Goal: Information Seeking & Learning: Find specific fact

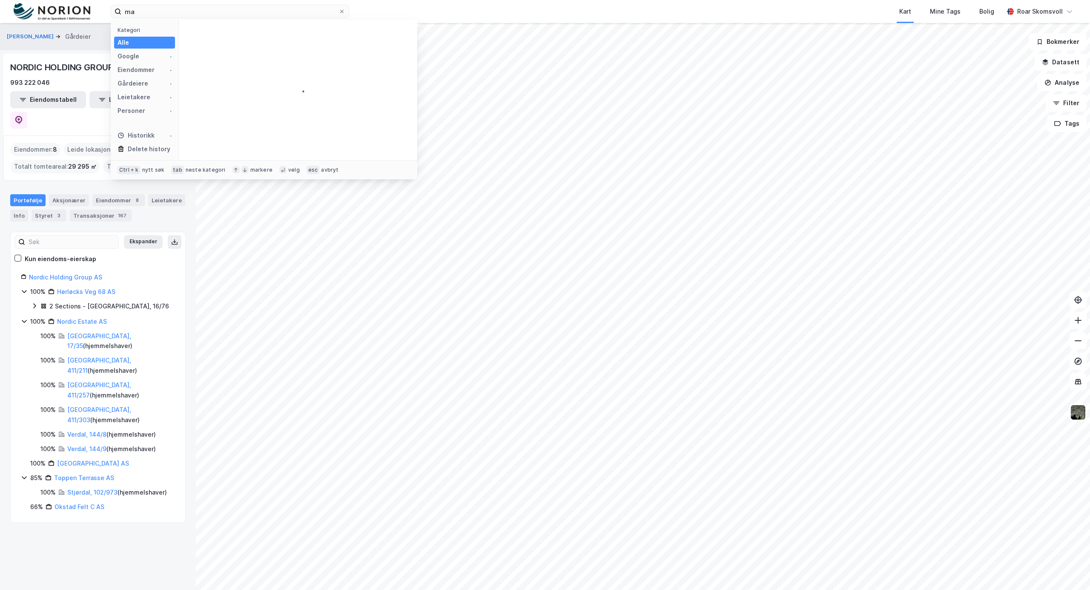
type input "m"
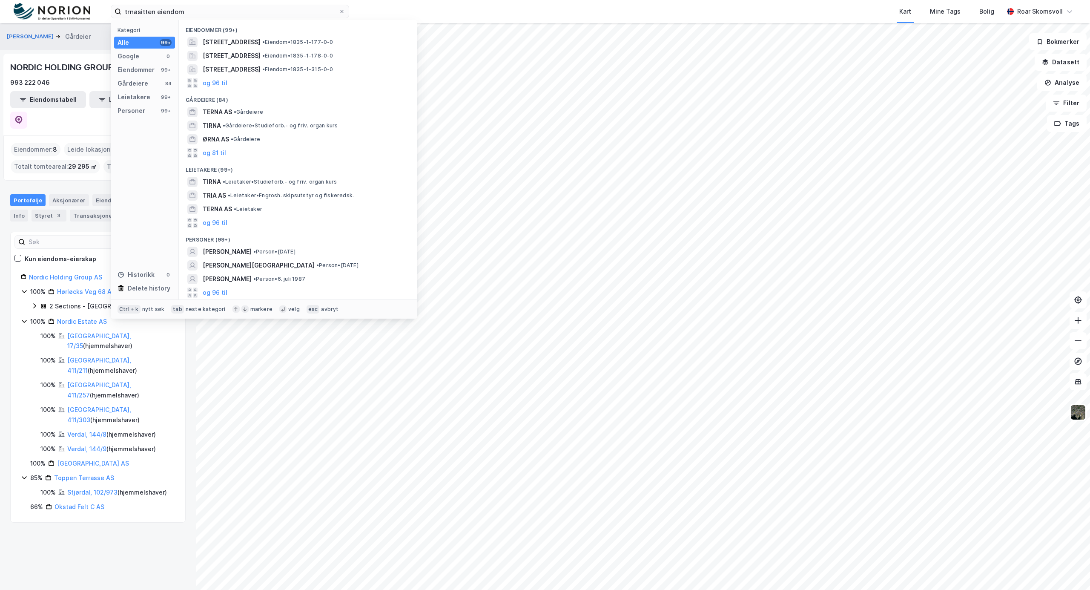
type input "trnasitten eiendom"
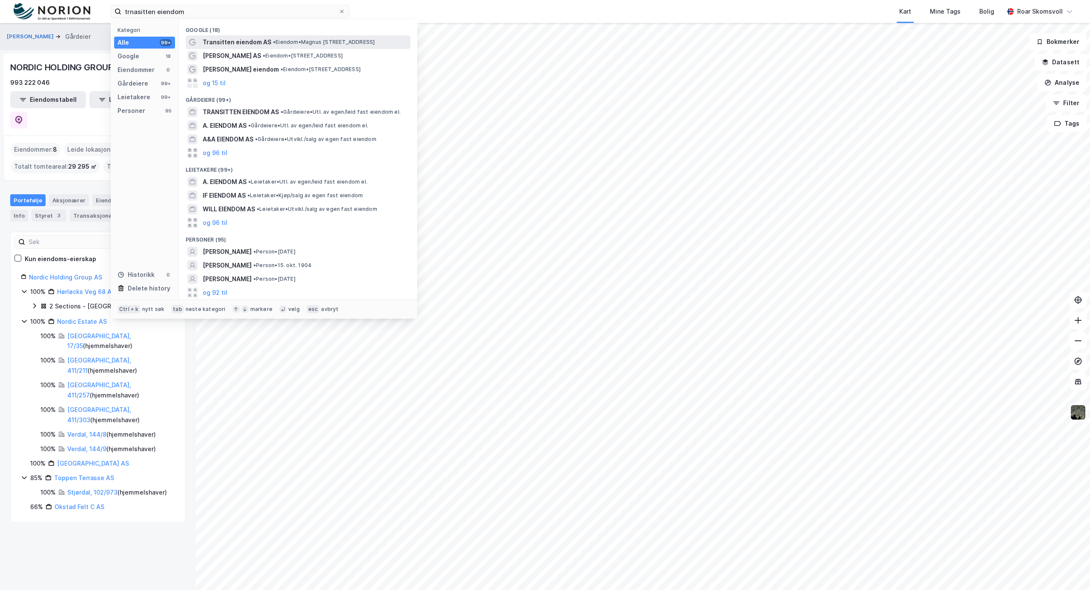
click at [249, 41] on span "Transitten eiendom AS" at bounding box center [237, 42] width 69 height 10
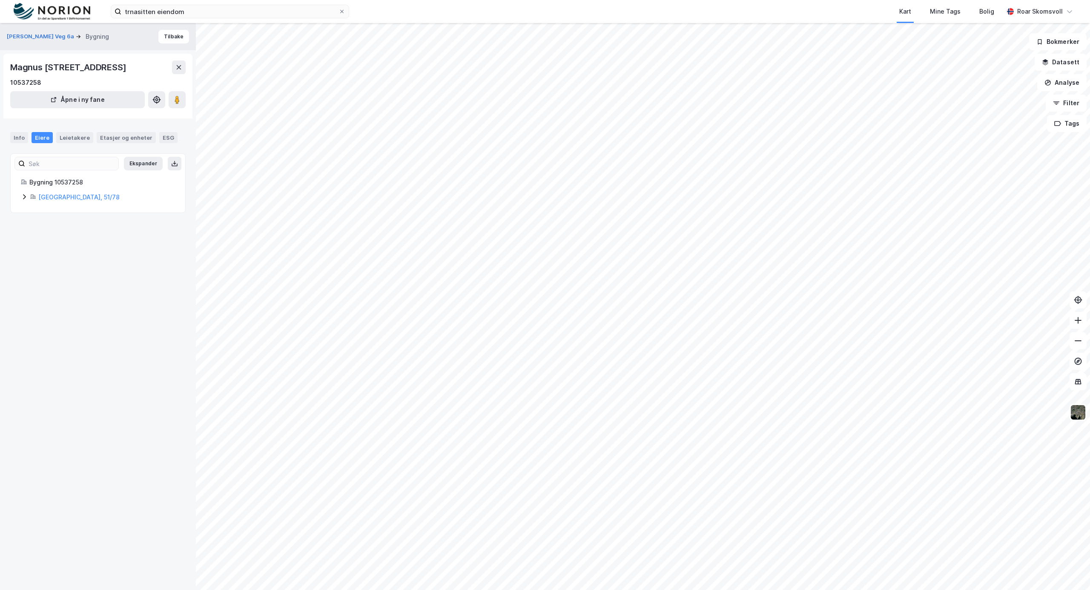
click at [23, 200] on icon at bounding box center [24, 196] width 7 height 7
